Goal: Task Accomplishment & Management: Manage account settings

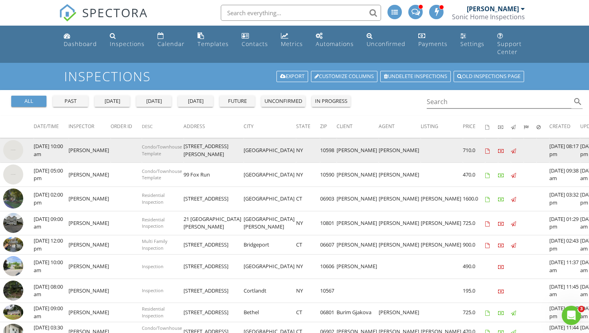
click at [13, 146] on img at bounding box center [13, 150] width 20 height 20
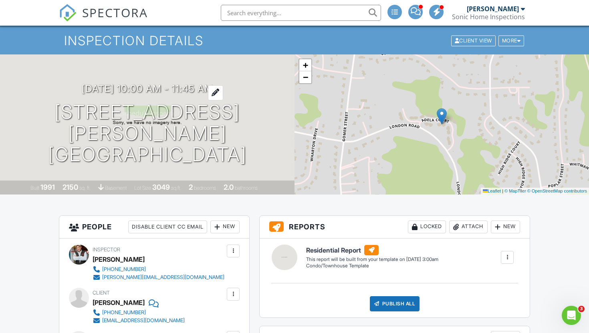
click at [223, 100] on div at bounding box center [215, 92] width 15 height 15
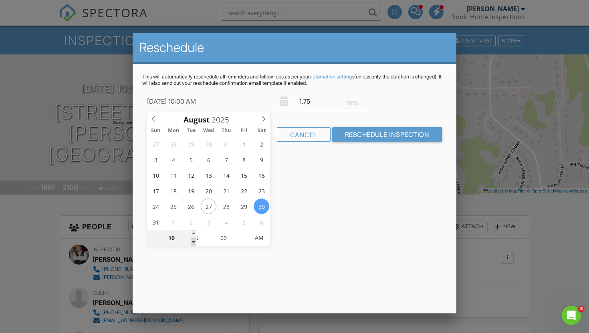
type input "[DATE] 9:00 AM"
type input "09"
click at [192, 241] on span at bounding box center [194, 242] width 6 height 8
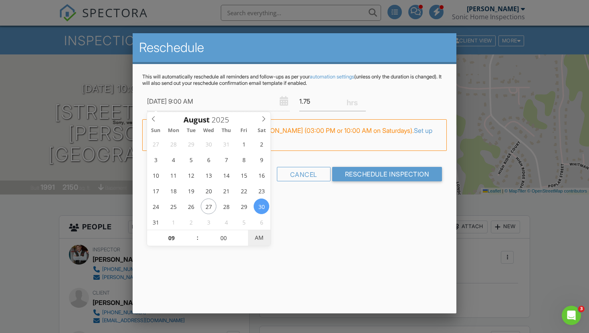
type input "08/30/2025 9:00 PM"
click at [261, 237] on span "AM" at bounding box center [259, 238] width 22 height 16
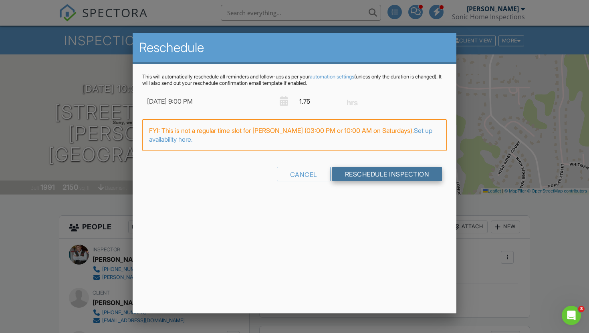
click at [379, 175] on input "Reschedule Inspection" at bounding box center [387, 174] width 110 height 14
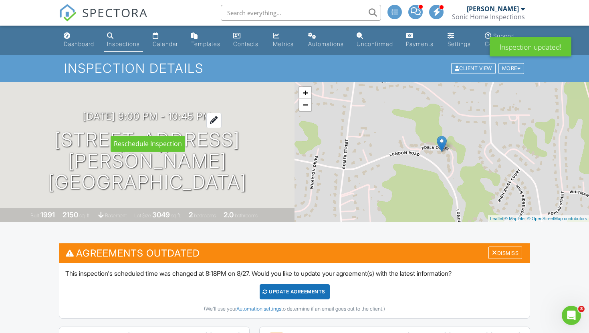
click at [222, 128] on div at bounding box center [213, 120] width 15 height 15
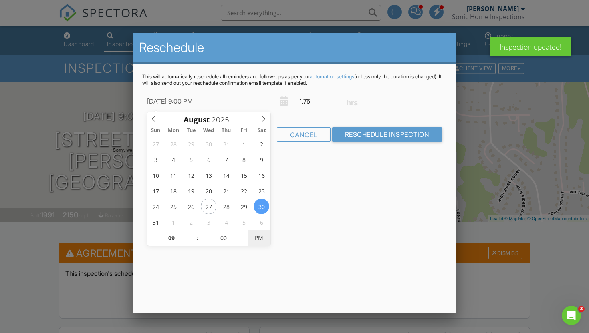
type input "[DATE] 9:00 AM"
click at [260, 240] on span "PM" at bounding box center [259, 238] width 22 height 16
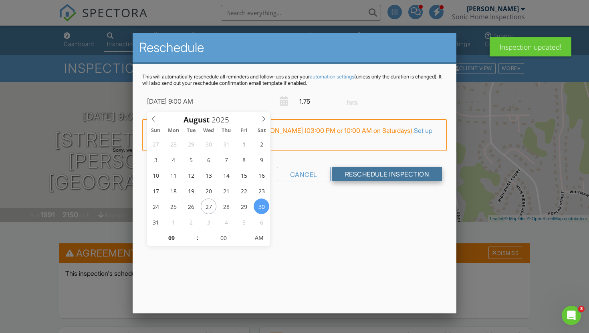
click at [353, 178] on input "Reschedule Inspection" at bounding box center [387, 174] width 110 height 14
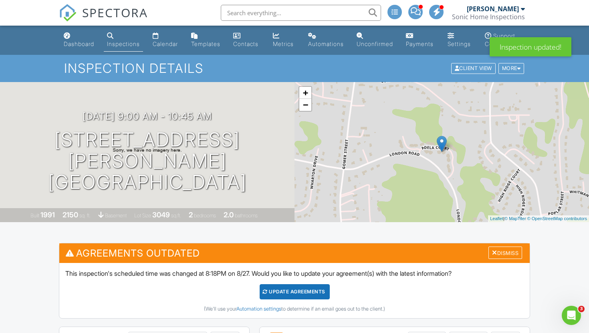
click at [290, 300] on div "Update Agreements" at bounding box center [295, 291] width 70 height 15
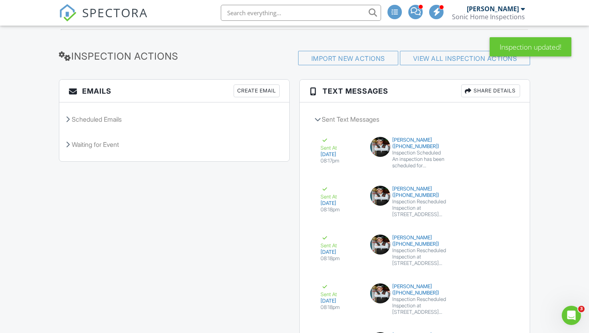
scroll to position [861, 0]
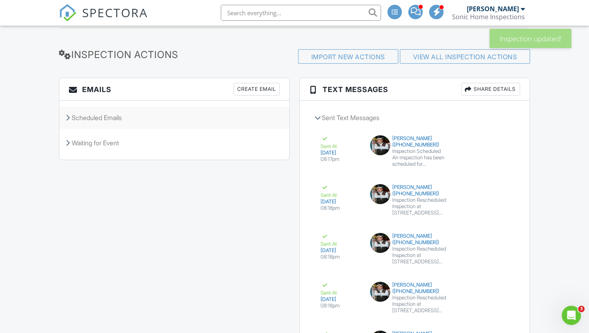
click at [137, 129] on div "Scheduled Emails" at bounding box center [174, 118] width 230 height 22
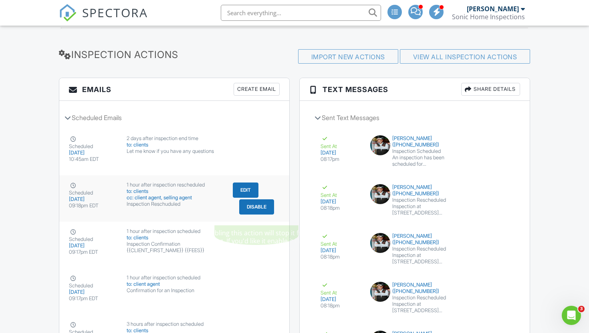
click at [248, 215] on button "Disable" at bounding box center [256, 207] width 35 height 15
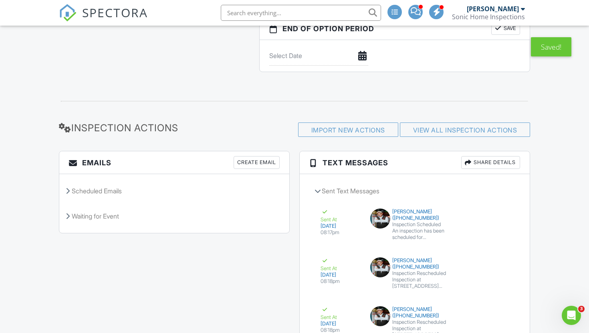
scroll to position [788, 0]
click at [139, 188] on div "Scheduled Emails" at bounding box center [174, 190] width 230 height 22
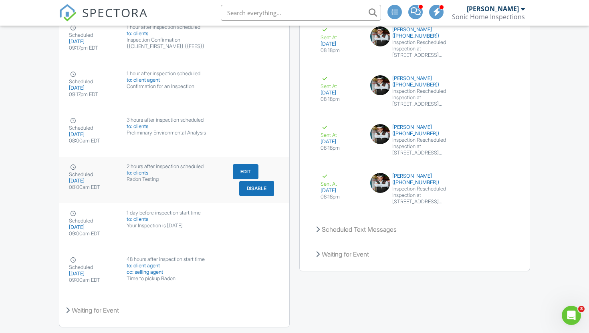
scroll to position [1049, 0]
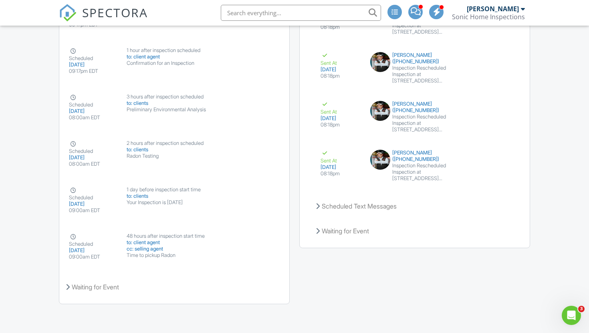
click at [322, 290] on div "Emails Create Email Scheduled Emails Scheduled [DATE] 10:45am EDT 2 days after …" at bounding box center [294, 105] width 481 height 416
